Goal: Information Seeking & Learning: Find specific fact

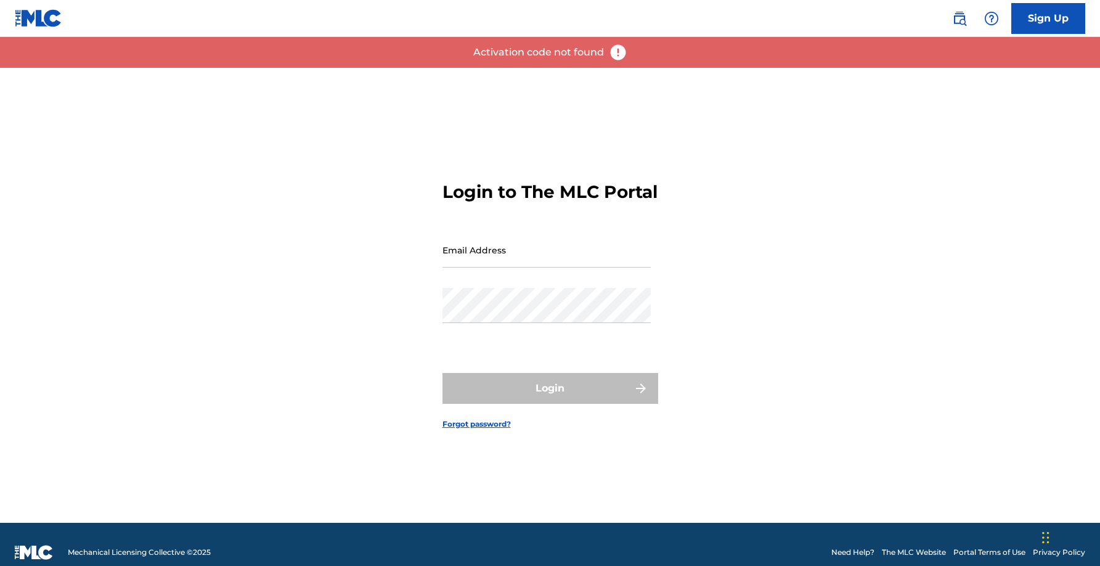
type input "[EMAIL_ADDRESS][DOMAIN_NAME]"
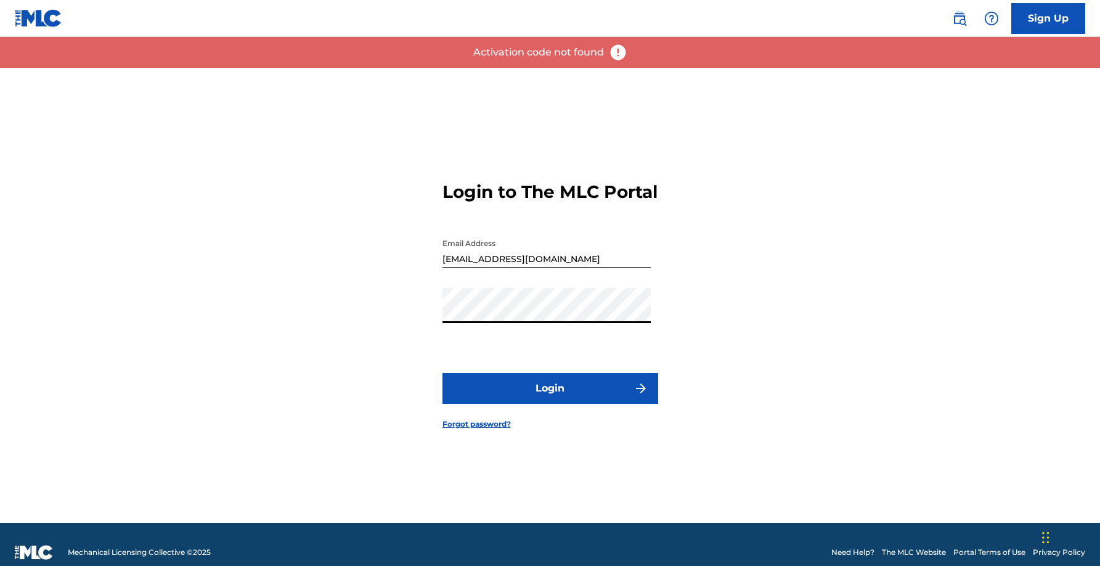
click at [858, 278] on div "Login to The MLC Portal Email Address [EMAIL_ADDRESS][DOMAIN_NAME] Password Log…" at bounding box center [550, 295] width 863 height 455
click at [540, 404] on button "Login" at bounding box center [550, 388] width 216 height 31
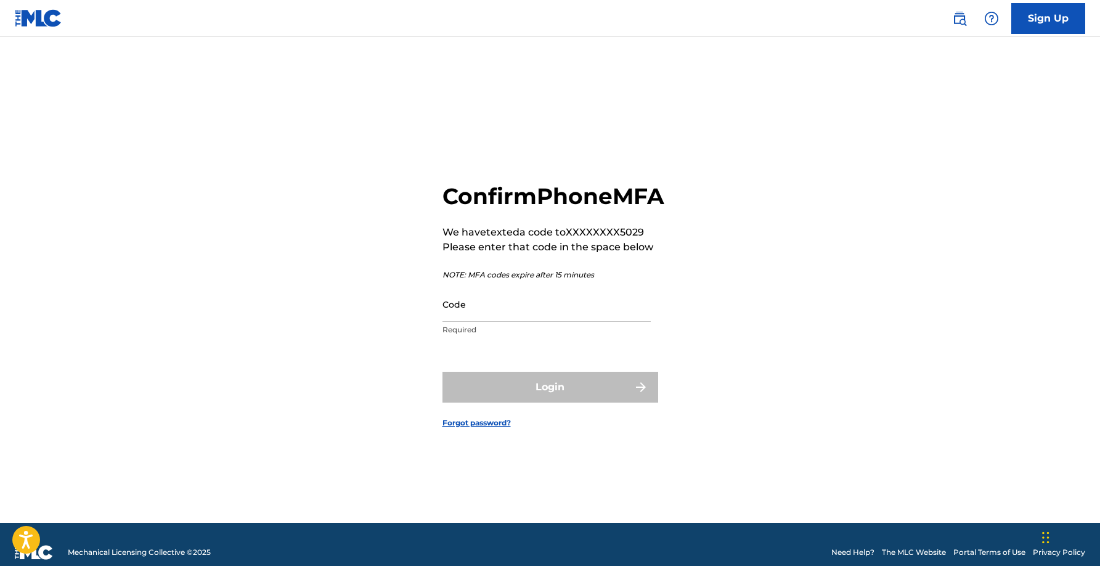
click at [967, 22] on link at bounding box center [959, 18] width 25 height 25
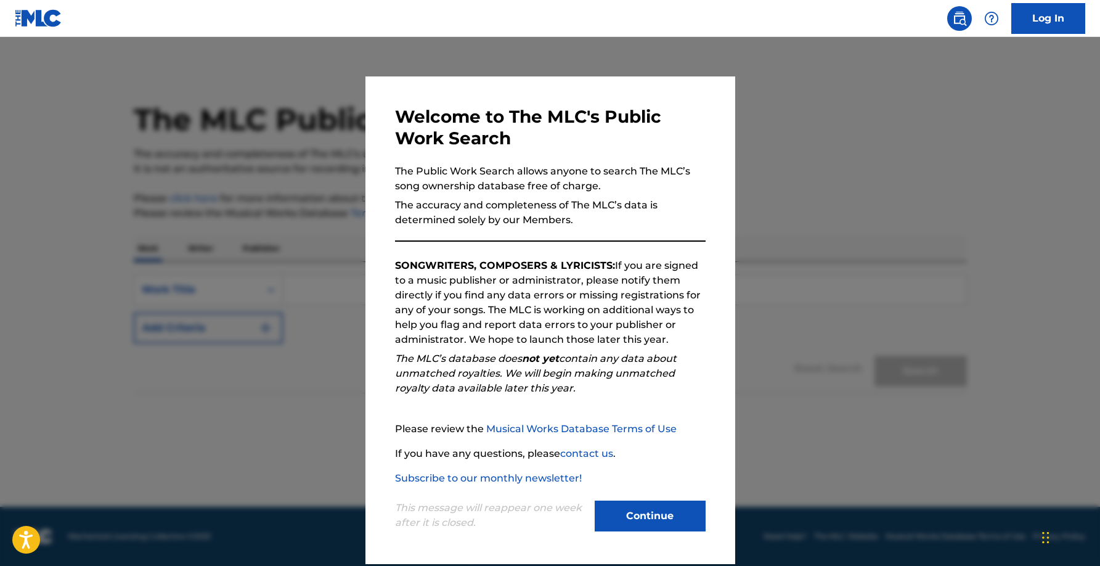
click at [658, 509] on button "Continue" at bounding box center [650, 515] width 111 height 31
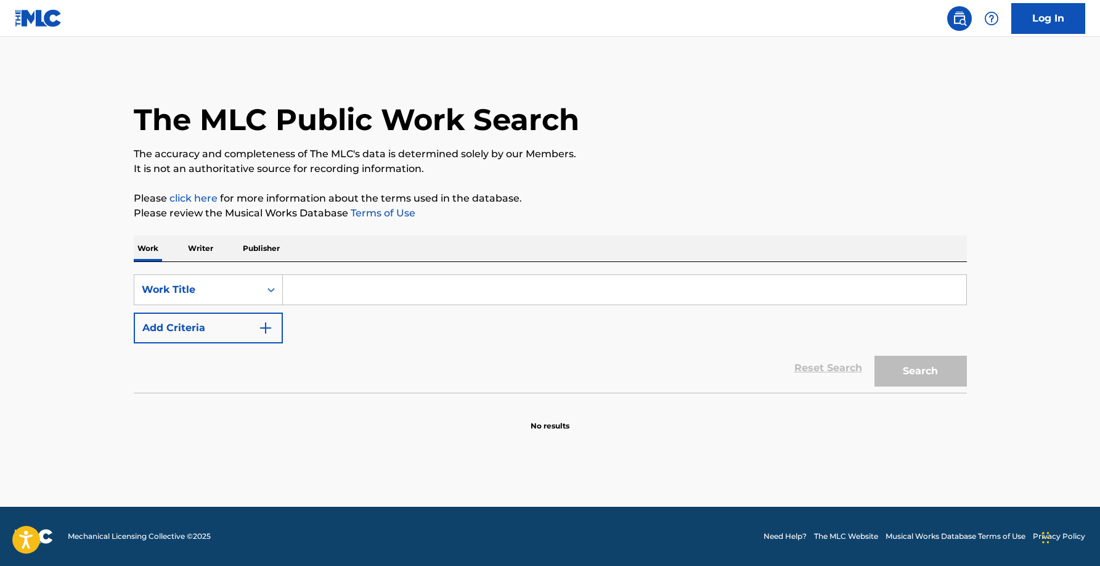
click at [322, 279] on input "Search Form" at bounding box center [624, 290] width 683 height 30
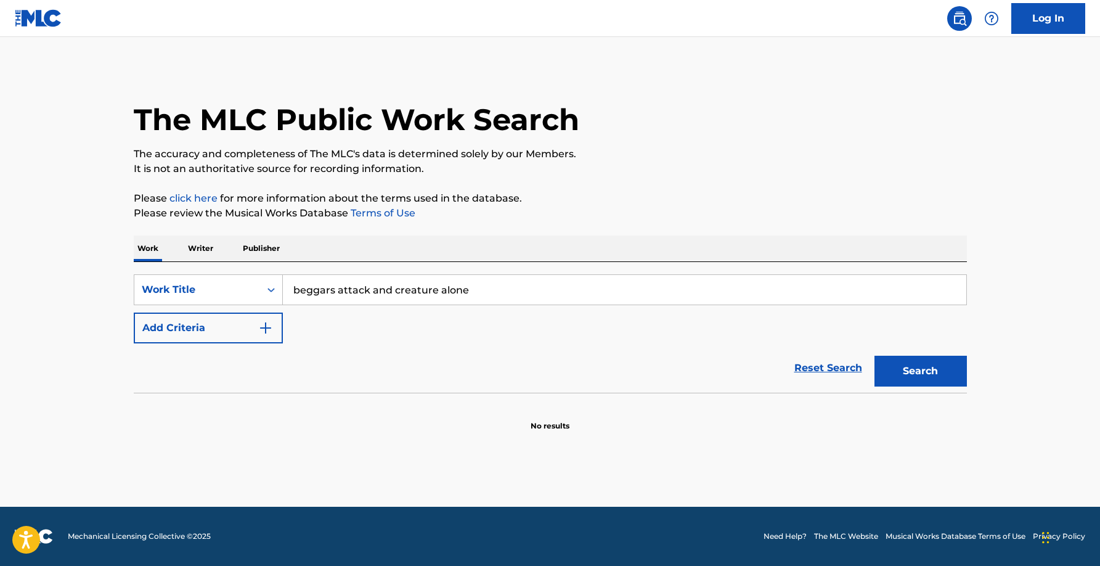
click at [434, 285] on input "beggars attack and creature alone" at bounding box center [624, 290] width 683 height 30
type input "creature"
click at [248, 324] on button "Add Criteria" at bounding box center [208, 327] width 149 height 31
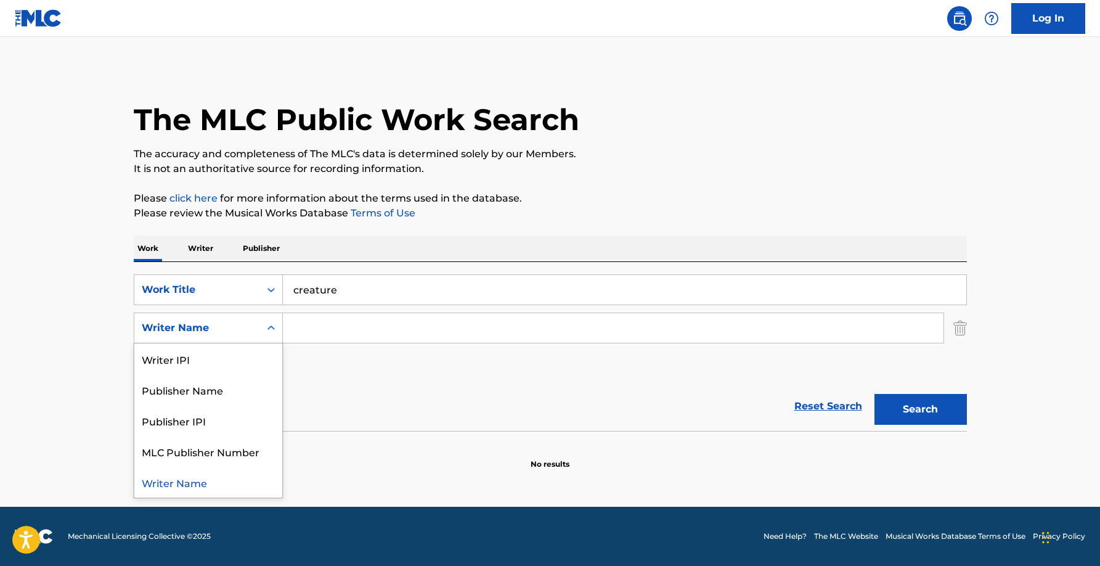
click at [228, 320] on div "Writer Name" at bounding box center [197, 327] width 111 height 15
click at [397, 396] on div "Reset Search Search" at bounding box center [550, 405] width 833 height 49
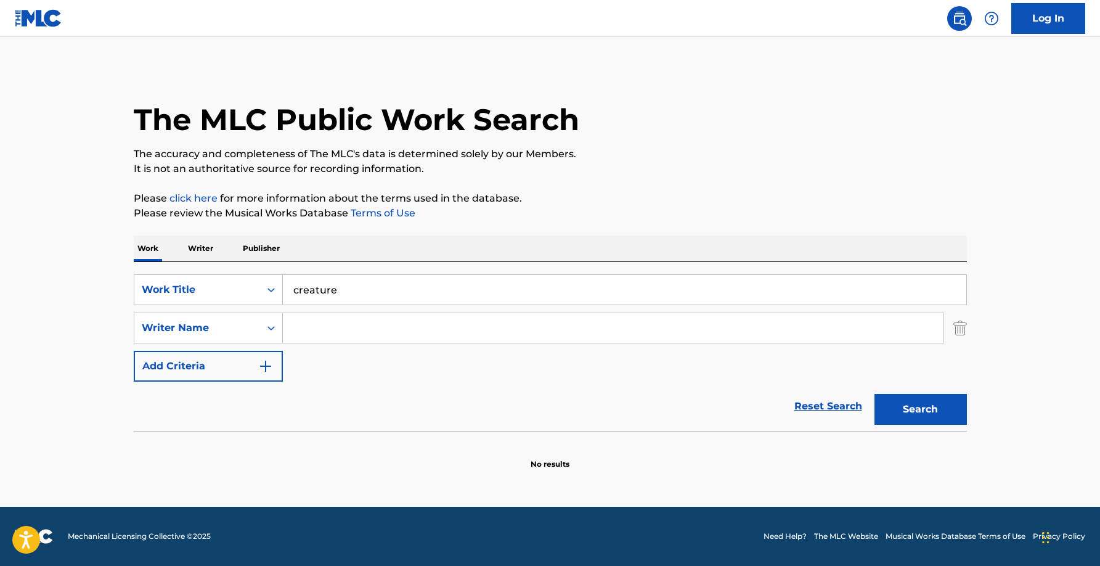
click at [958, 410] on button "Search" at bounding box center [920, 409] width 92 height 31
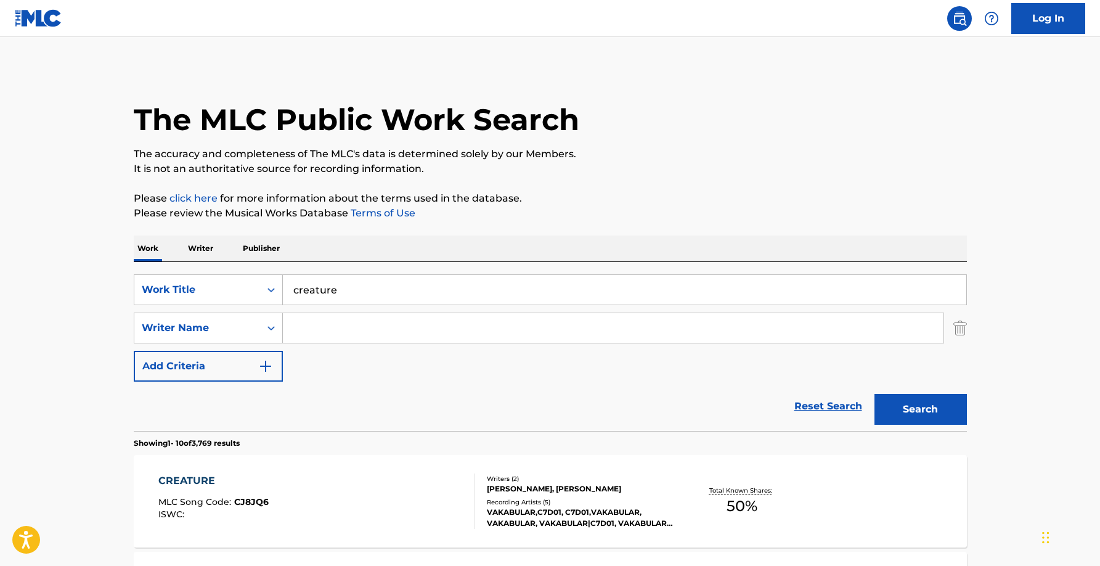
scroll to position [242, 0]
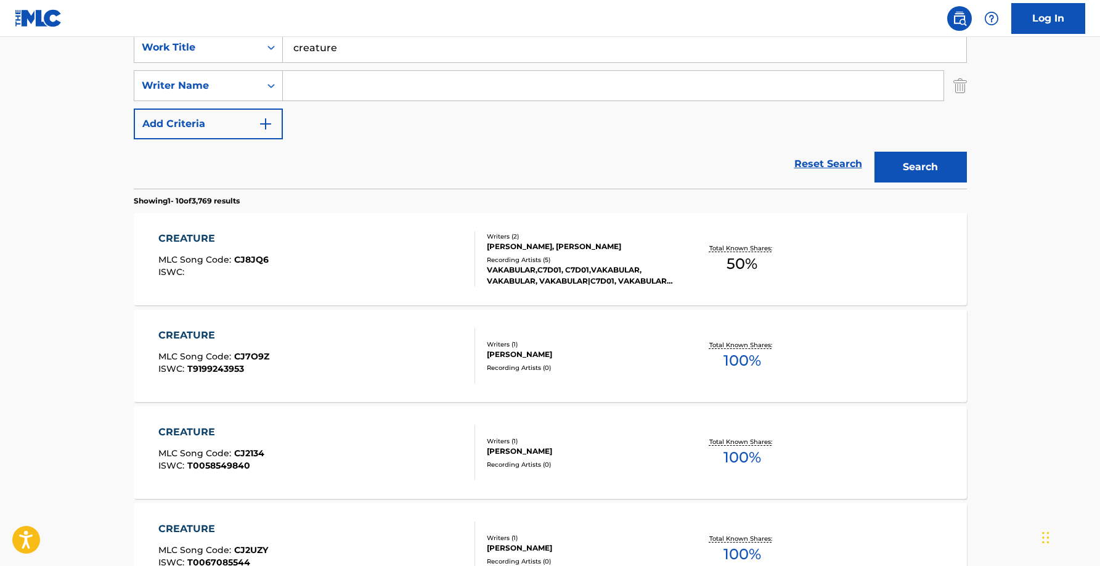
click at [336, 89] on input "Search Form" at bounding box center [613, 86] width 661 height 30
click at [874, 152] on button "Search" at bounding box center [920, 167] width 92 height 31
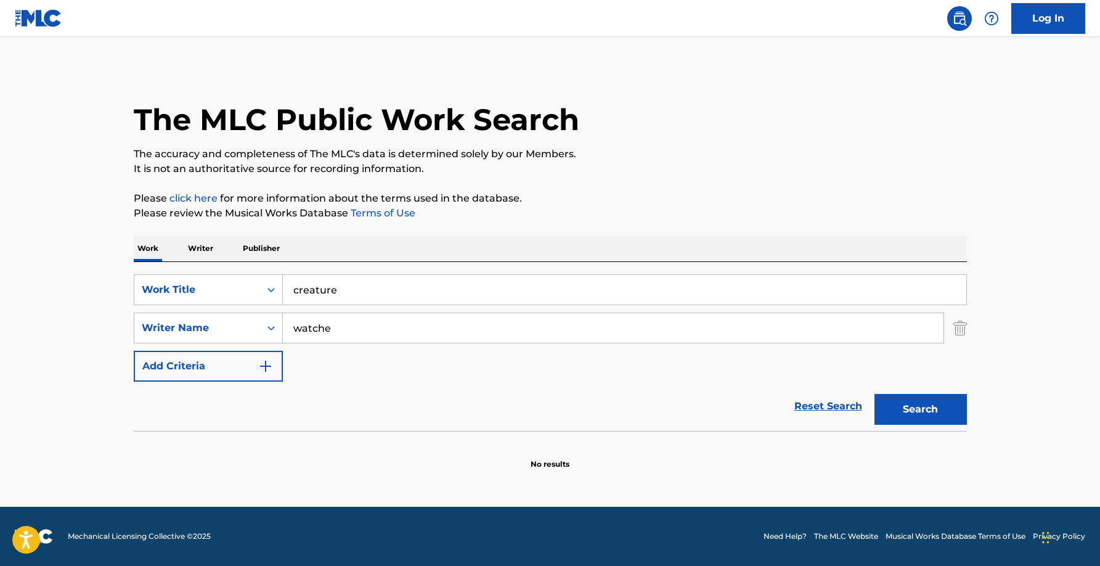
scroll to position [0, 0]
click at [908, 410] on button "Search" at bounding box center [920, 409] width 92 height 31
click at [360, 320] on input "watche" at bounding box center [613, 328] width 661 height 30
type input "wachte"
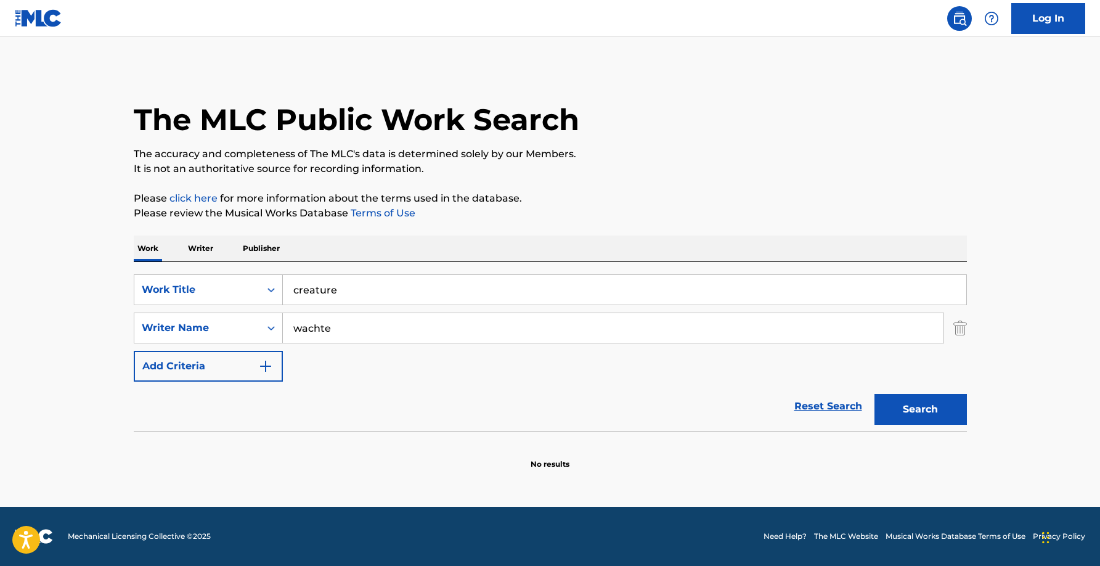
click at [874, 394] on button "Search" at bounding box center [920, 409] width 92 height 31
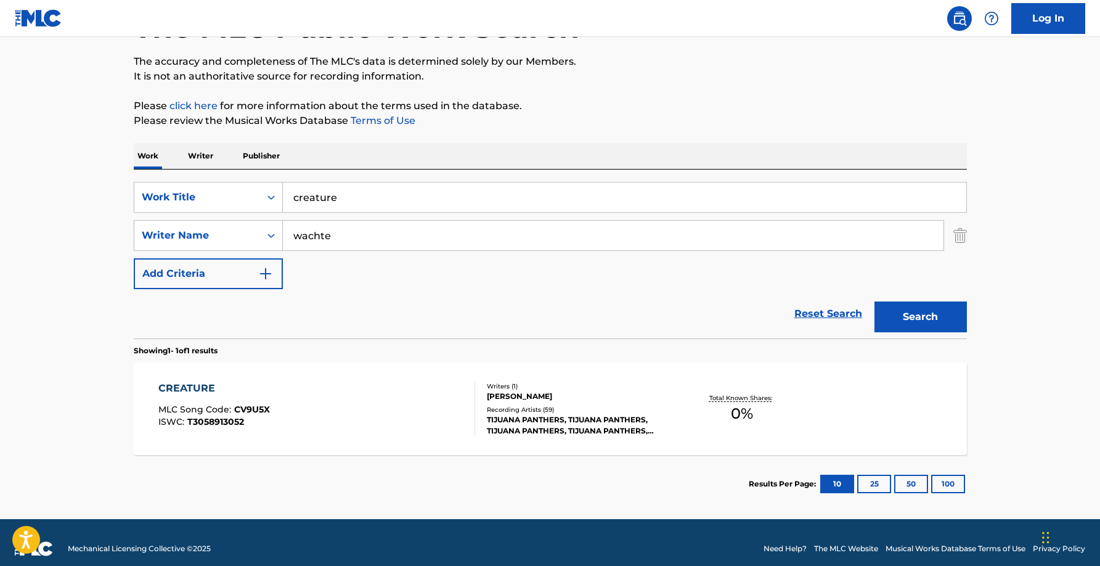
scroll to position [93, 0]
click at [550, 392] on div "[PERSON_NAME]" at bounding box center [580, 395] width 186 height 11
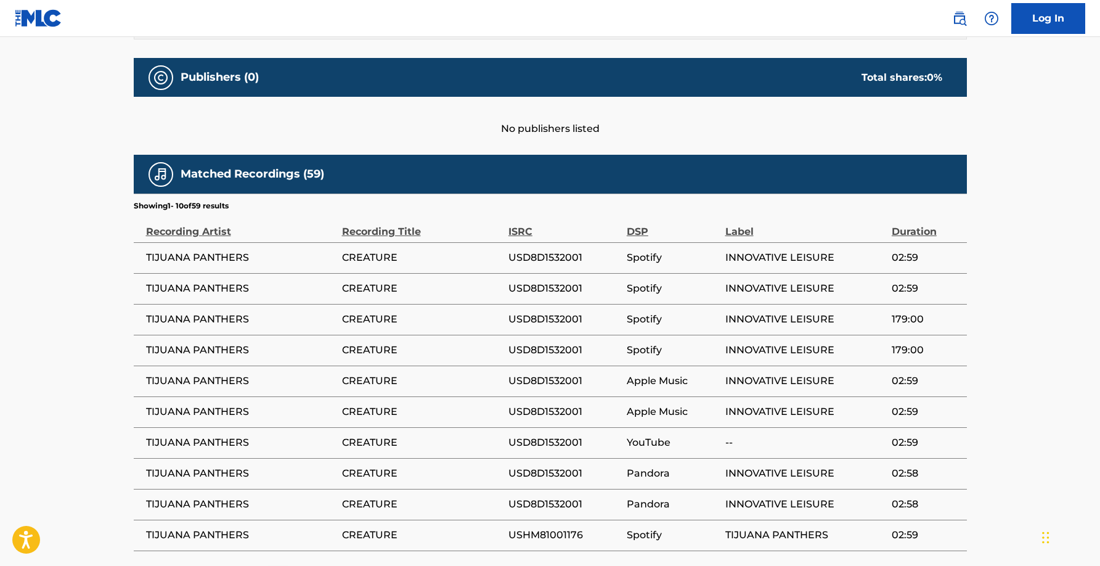
scroll to position [680, 0]
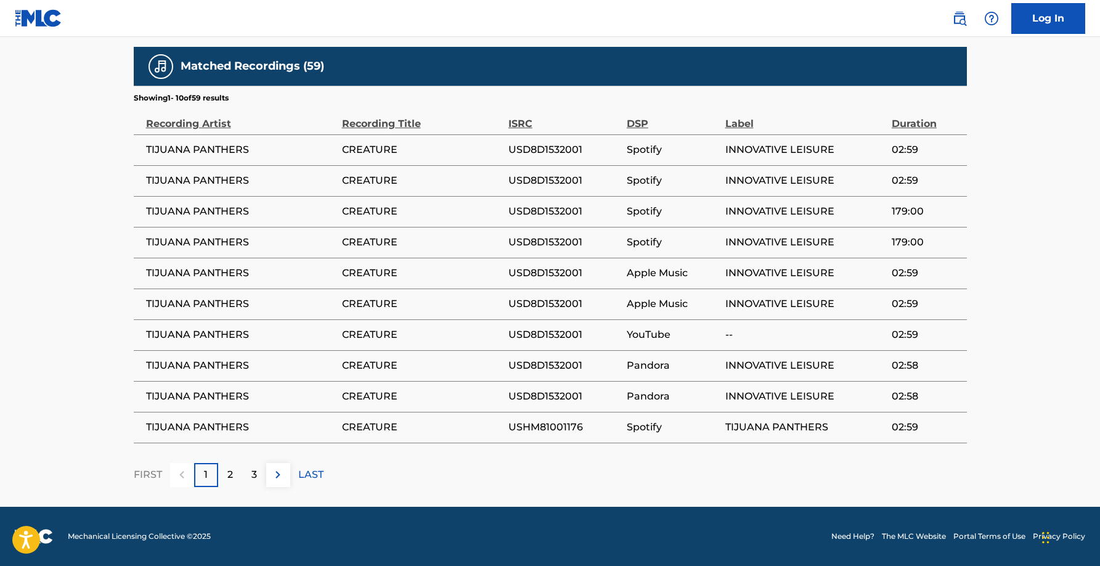
click at [226, 475] on div "2" at bounding box center [230, 475] width 24 height 24
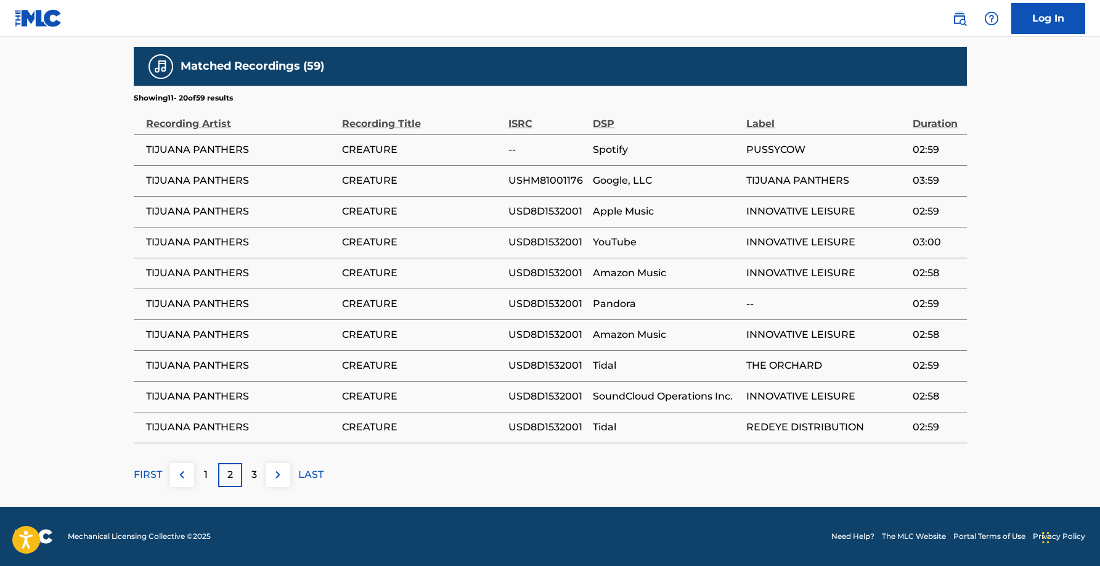
click at [262, 476] on div "3" at bounding box center [254, 475] width 24 height 24
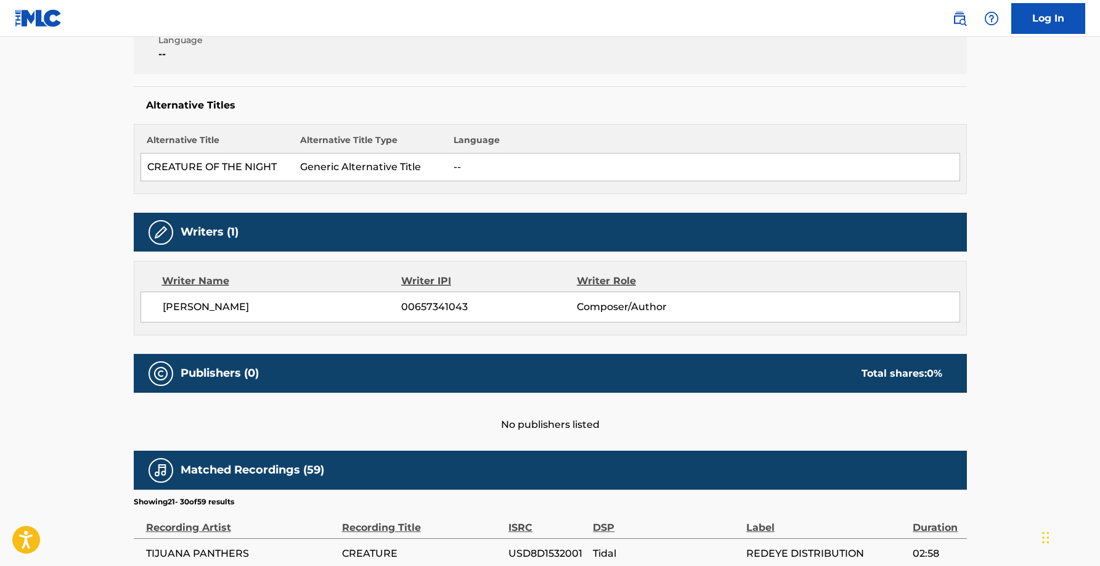
scroll to position [294, 0]
